Goal: Find specific page/section: Find specific page/section

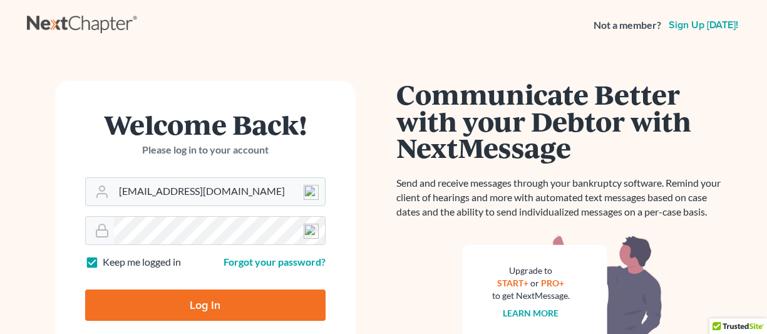
click at [230, 298] on input "Log In" at bounding box center [205, 304] width 241 height 31
type input "Thinking..."
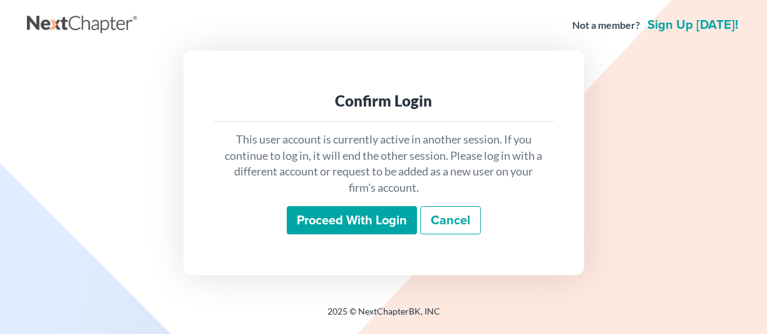
click at [345, 224] on input "Proceed with login" at bounding box center [352, 220] width 130 height 29
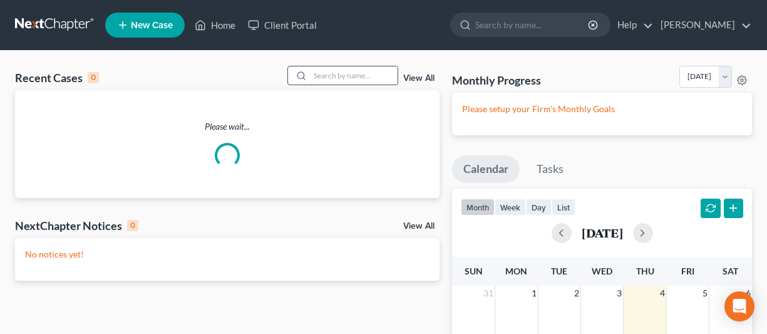
click at [349, 77] on input "search" at bounding box center [354, 75] width 88 height 18
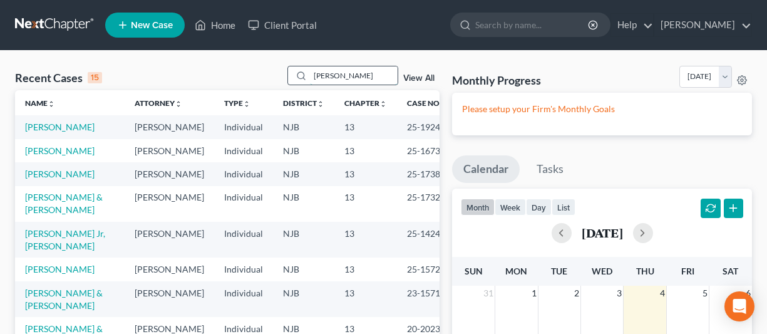
type input "[PERSON_NAME]"
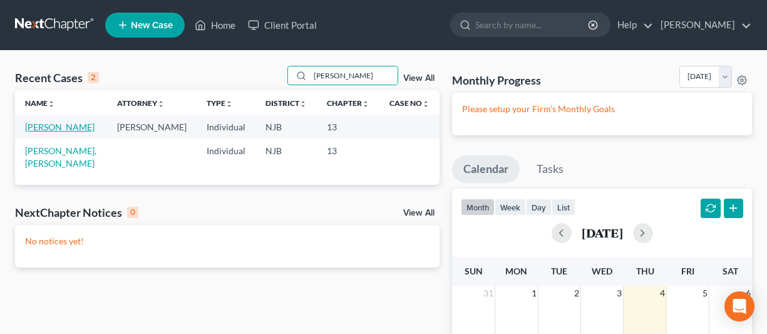
click at [68, 129] on link "[PERSON_NAME]" at bounding box center [60, 127] width 70 height 11
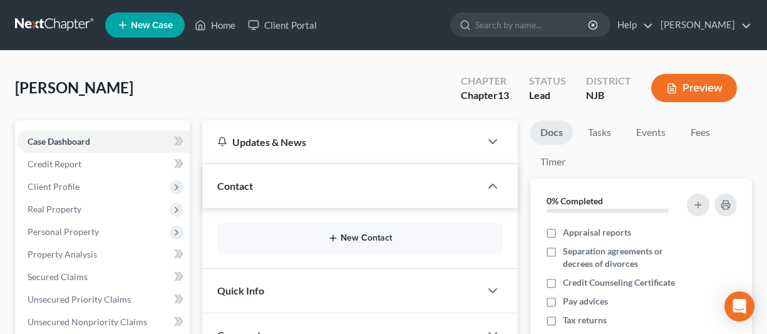
click at [354, 241] on button "New Contact" at bounding box center [360, 238] width 266 height 10
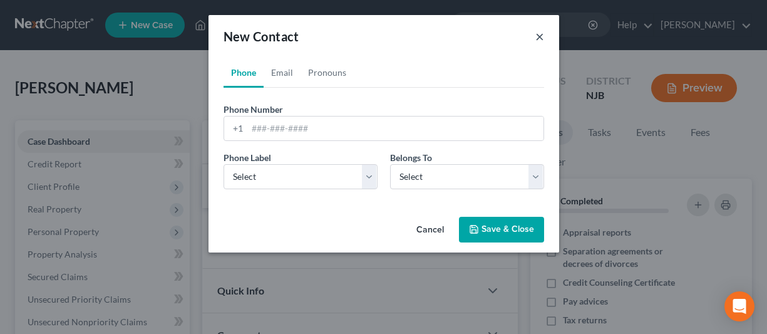
click at [544, 36] on button "×" at bounding box center [540, 36] width 9 height 15
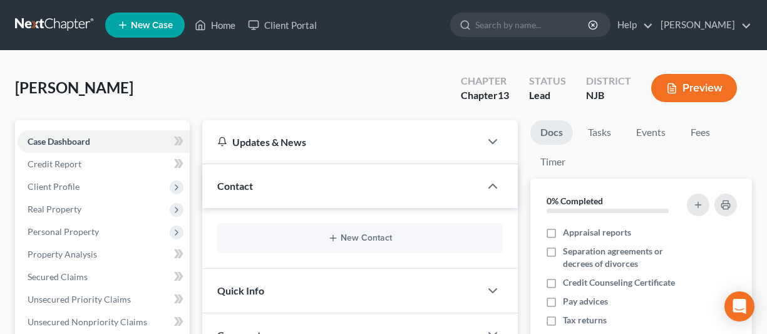
click at [247, 185] on span "Contact" at bounding box center [235, 186] width 36 height 12
